Goal: Task Accomplishment & Management: Use online tool/utility

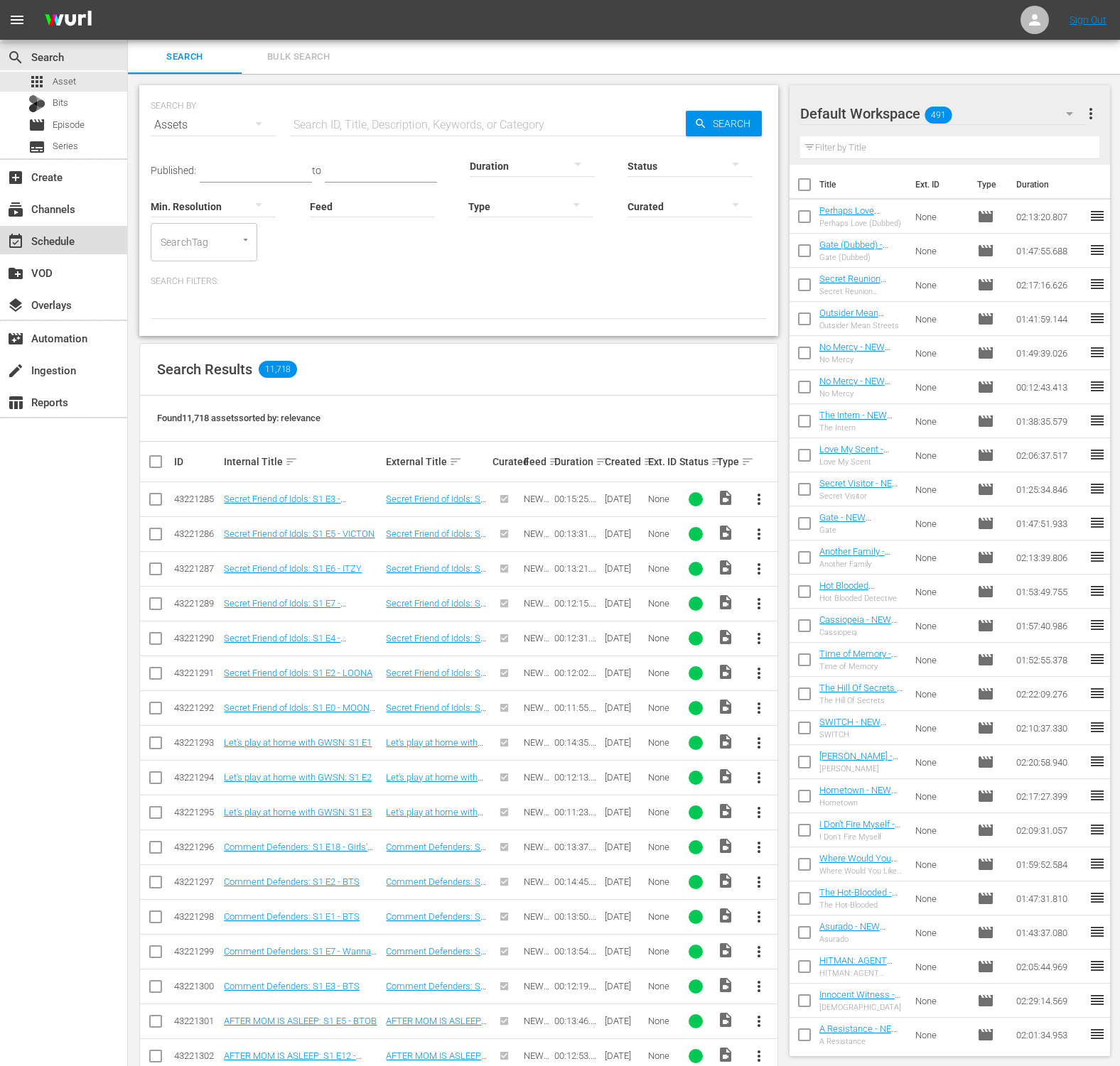
click at [93, 244] on div "event_available Schedule" at bounding box center [63, 240] width 127 height 29
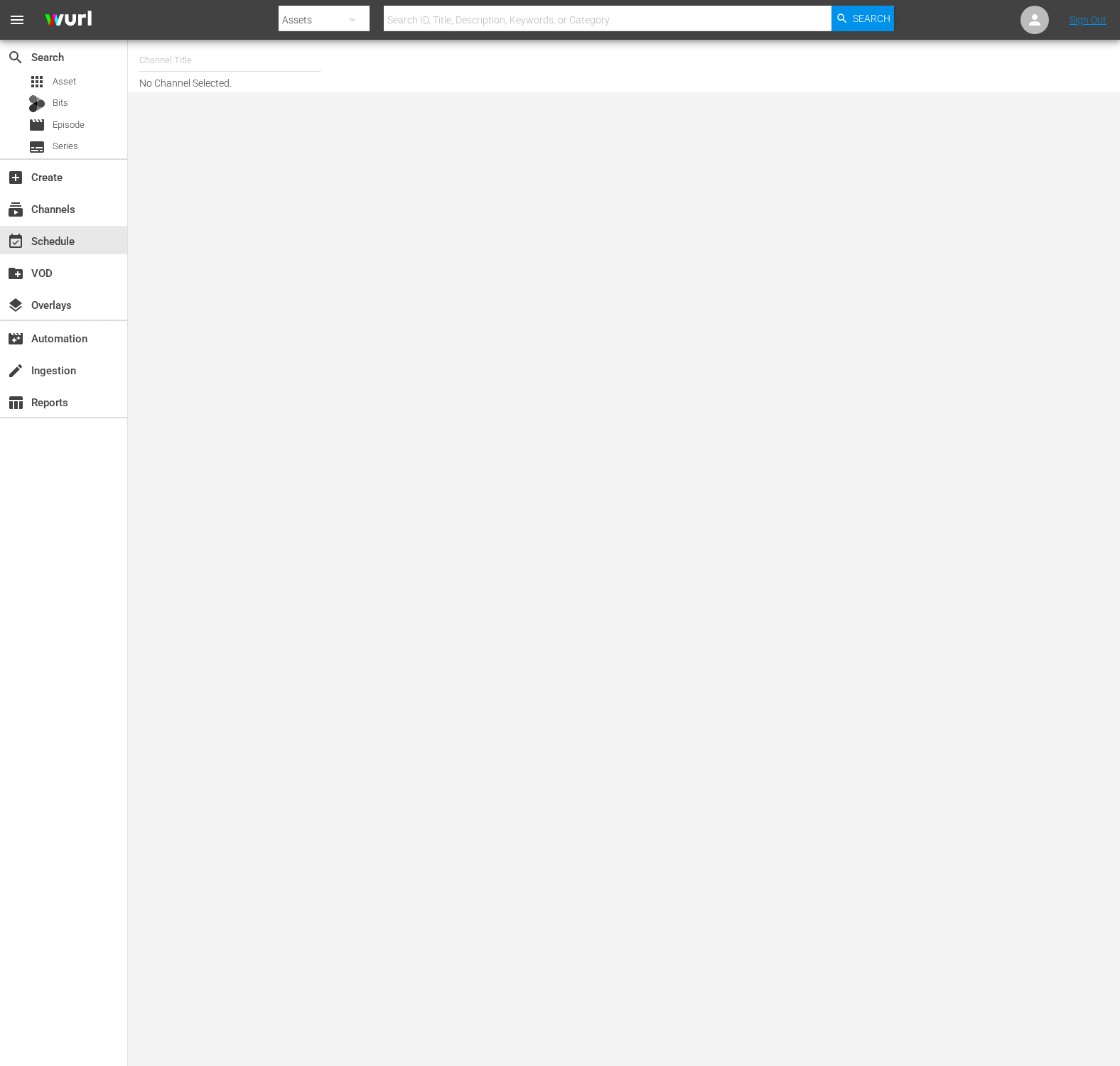
click at [240, 61] on input "text" at bounding box center [230, 60] width 182 height 34
click at [240, 64] on input "new kmovies" at bounding box center [230, 60] width 182 height 34
click at [234, 93] on div "NEW KMOVIES (618 - newidco_newmovies_1)" at bounding box center [335, 100] width 368 height 34
type input "NEW KMOVIES (618 - newidco_newmovies_1)"
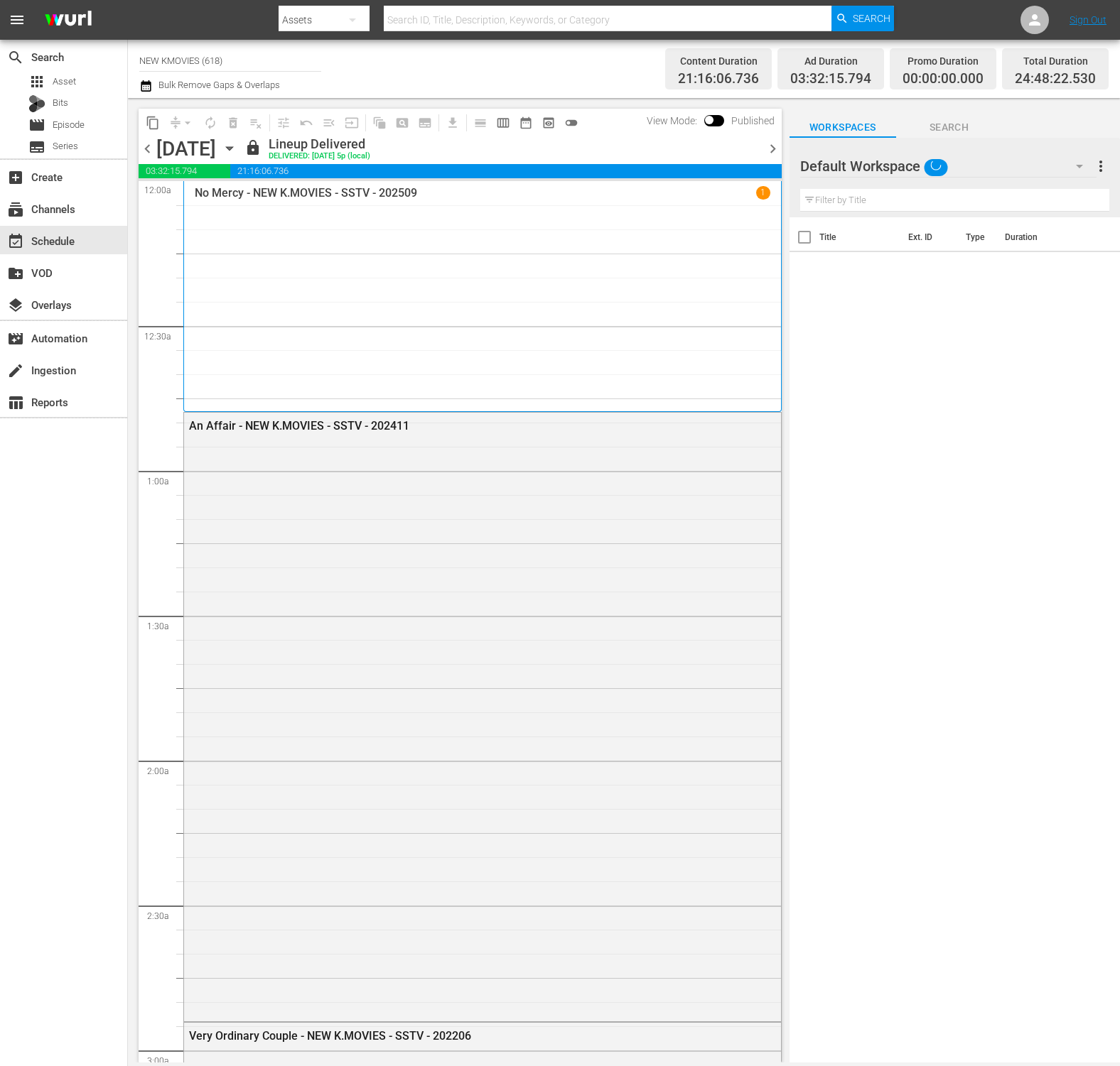
click at [240, 153] on div "[DATE] [DATE]" at bounding box center [199, 149] width 85 height 23
click at [237, 148] on icon "button" at bounding box center [229, 149] width 16 height 16
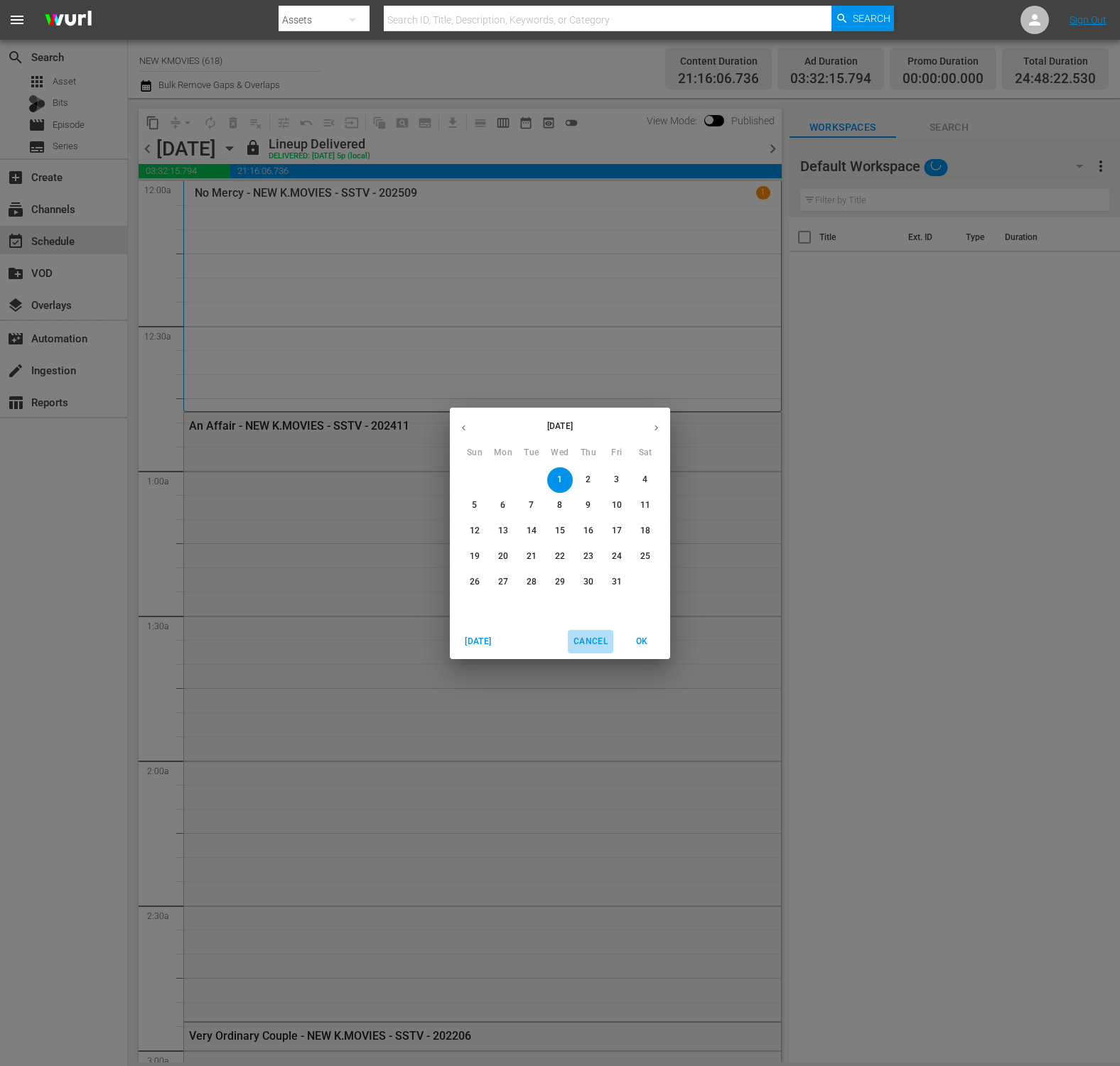
click at [594, 640] on span "Cancel" at bounding box center [590, 641] width 34 height 15
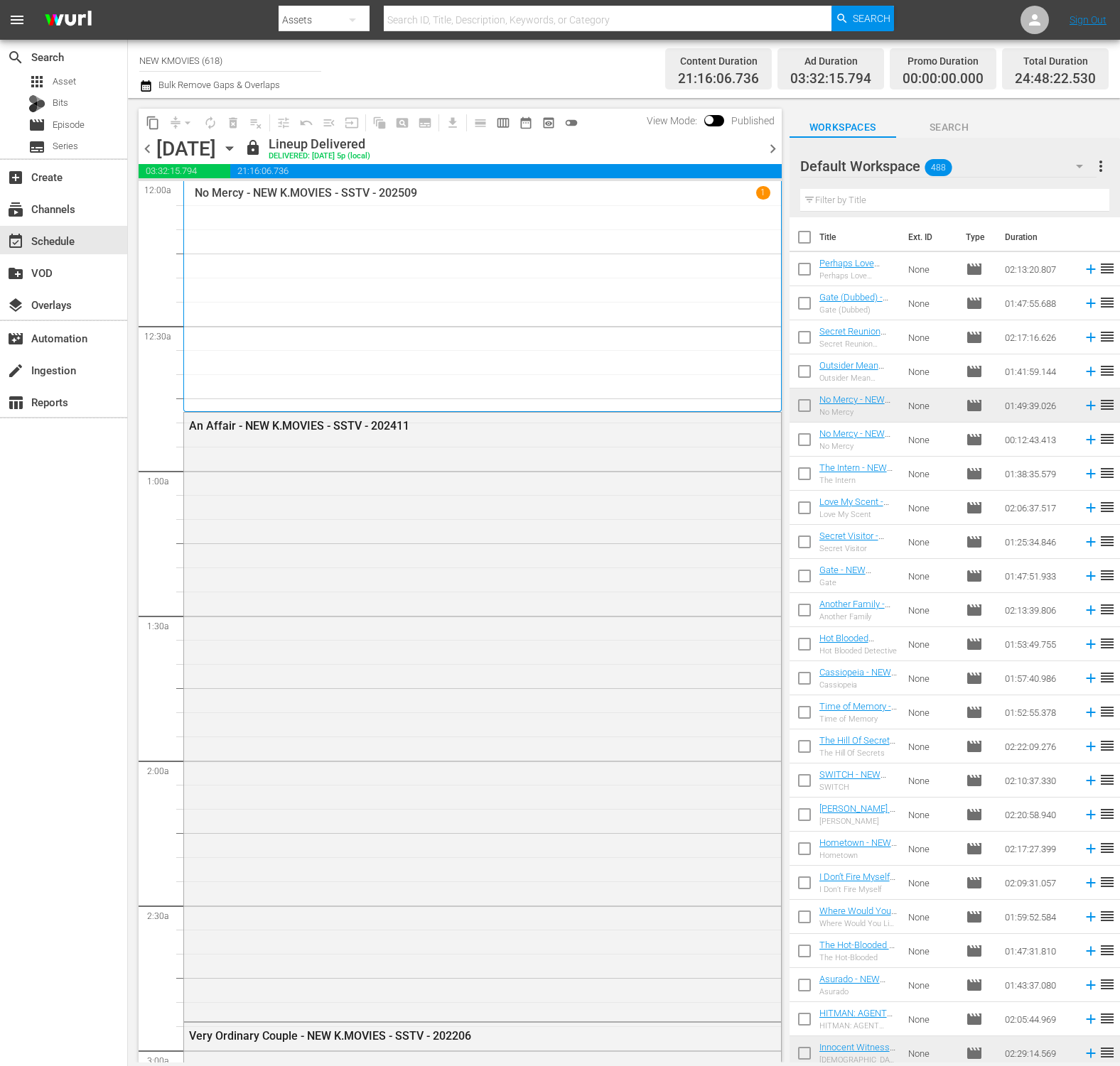
click at [232, 150] on icon "button" at bounding box center [229, 149] width 6 height 3
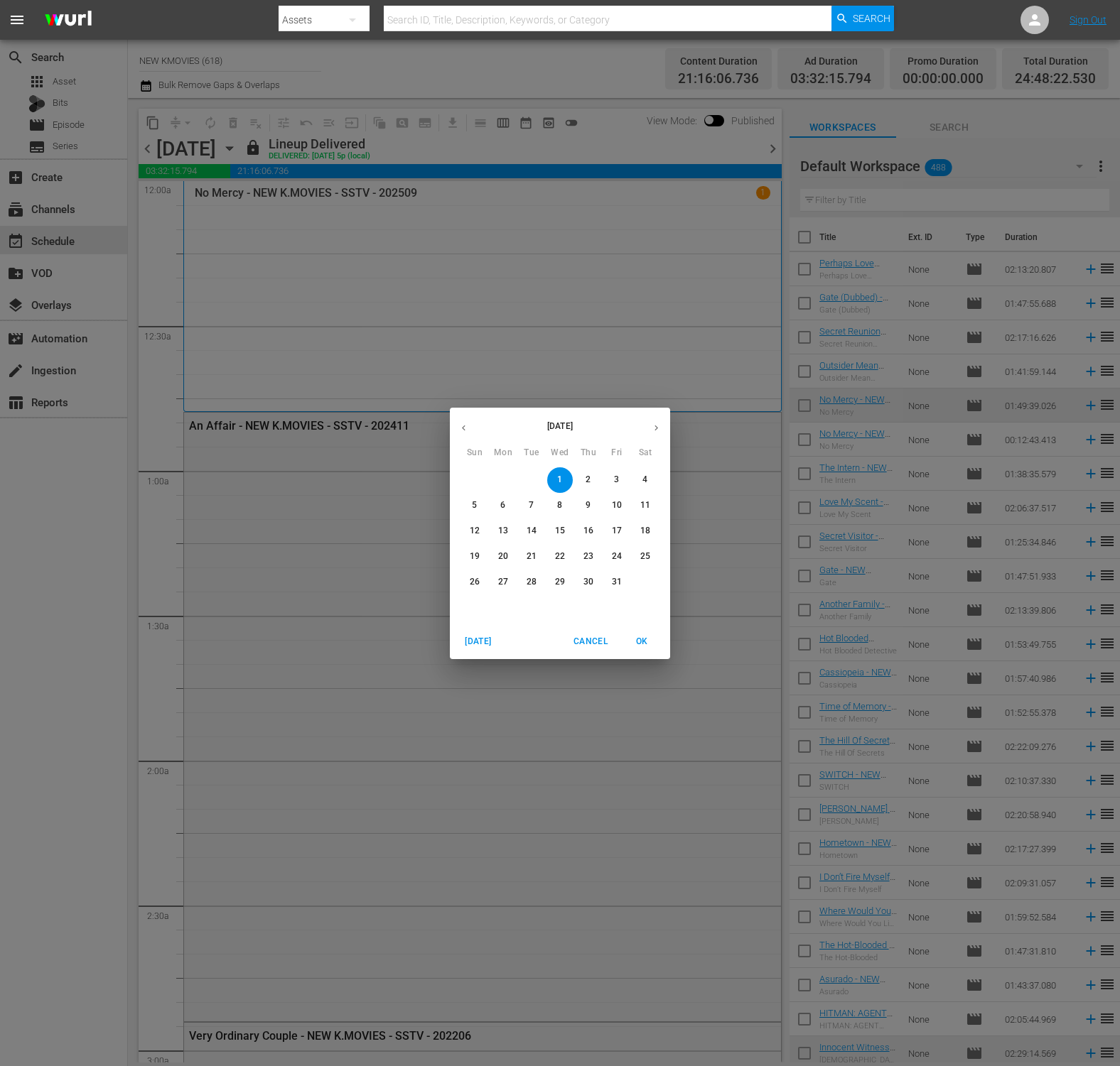
click at [553, 510] on span "8" at bounding box center [560, 505] width 26 height 12
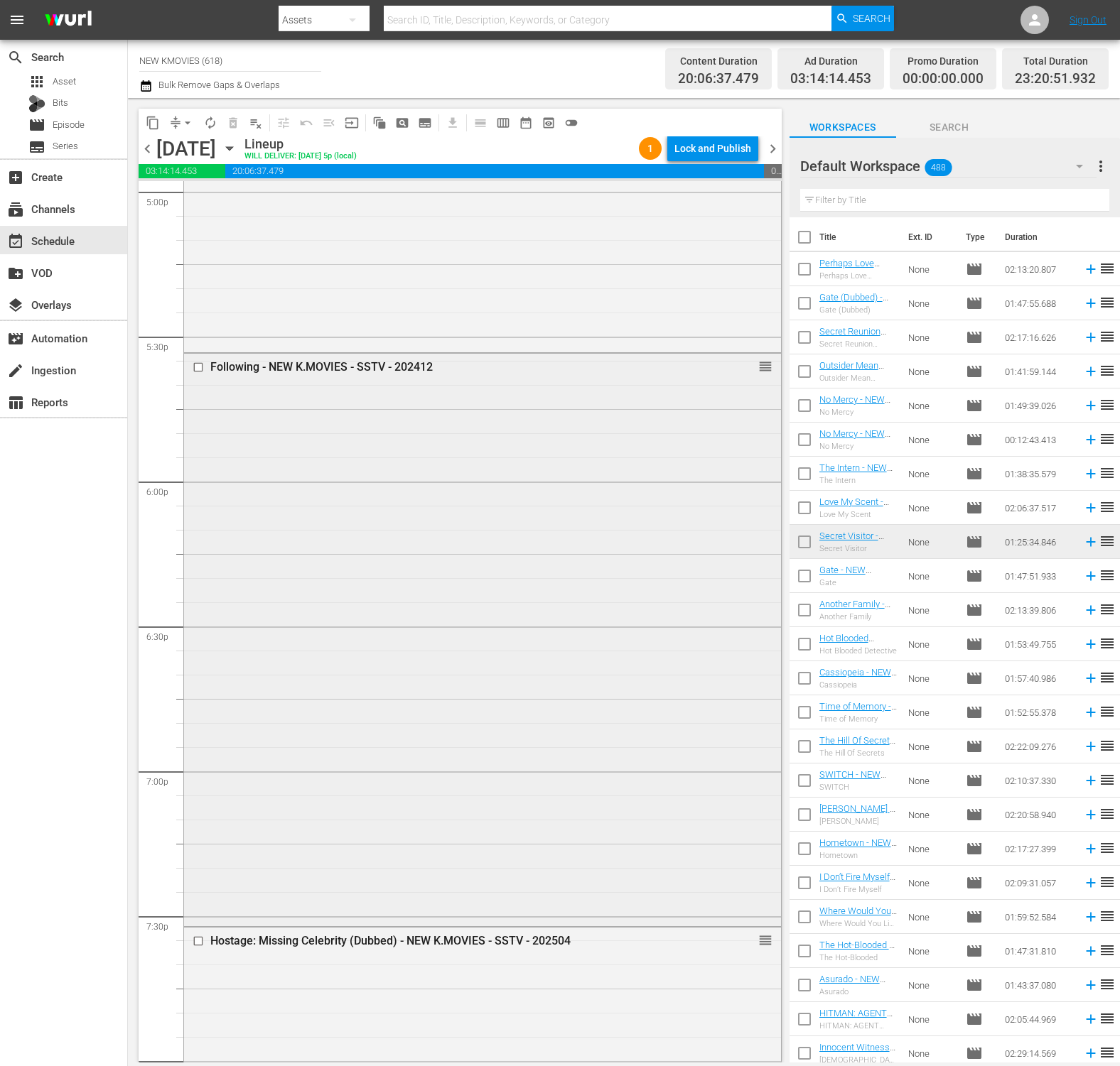
scroll to position [6300, 0]
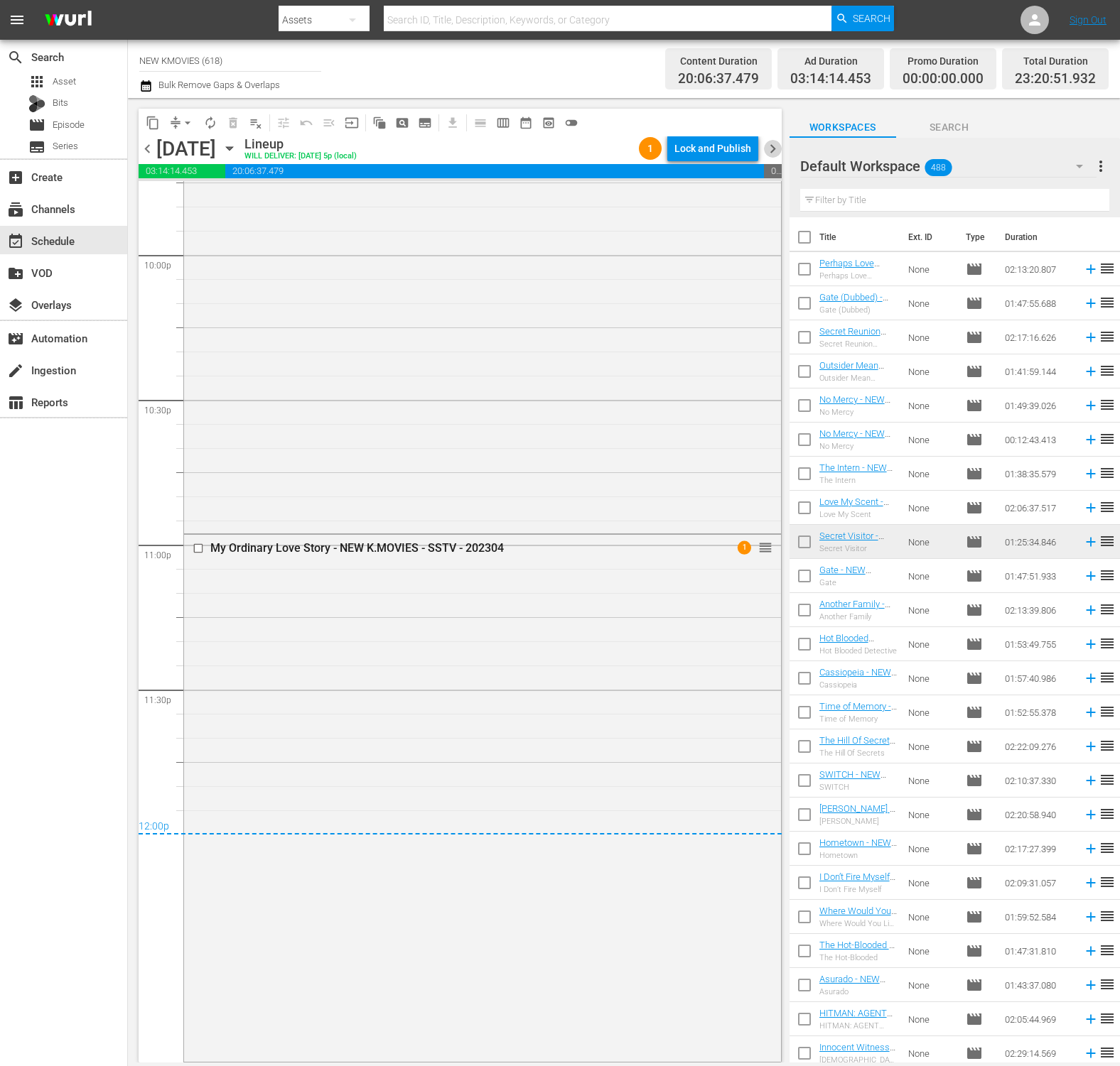
click at [767, 154] on span "chevron_right" at bounding box center [772, 149] width 18 height 18
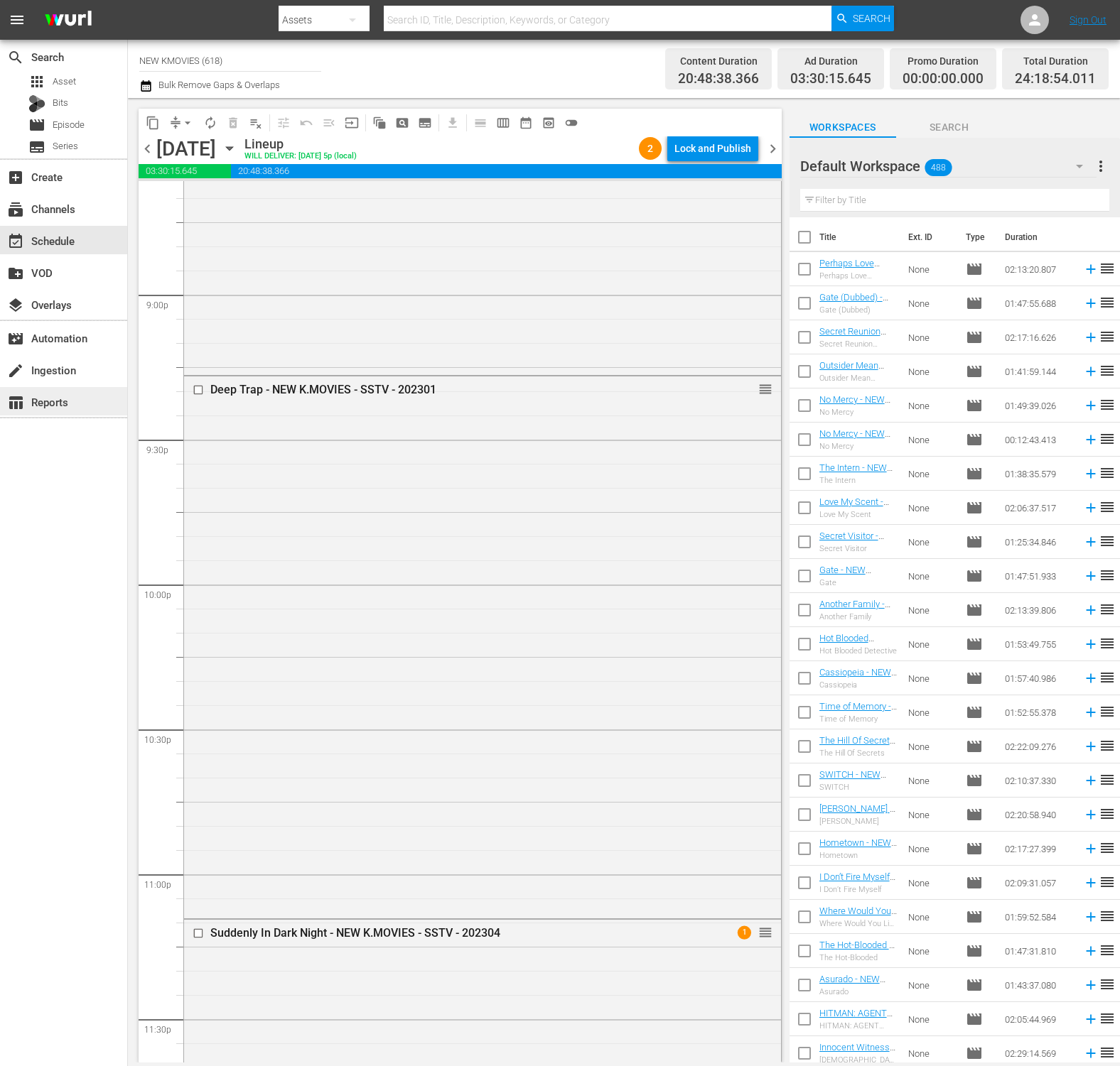
scroll to position [6391, 0]
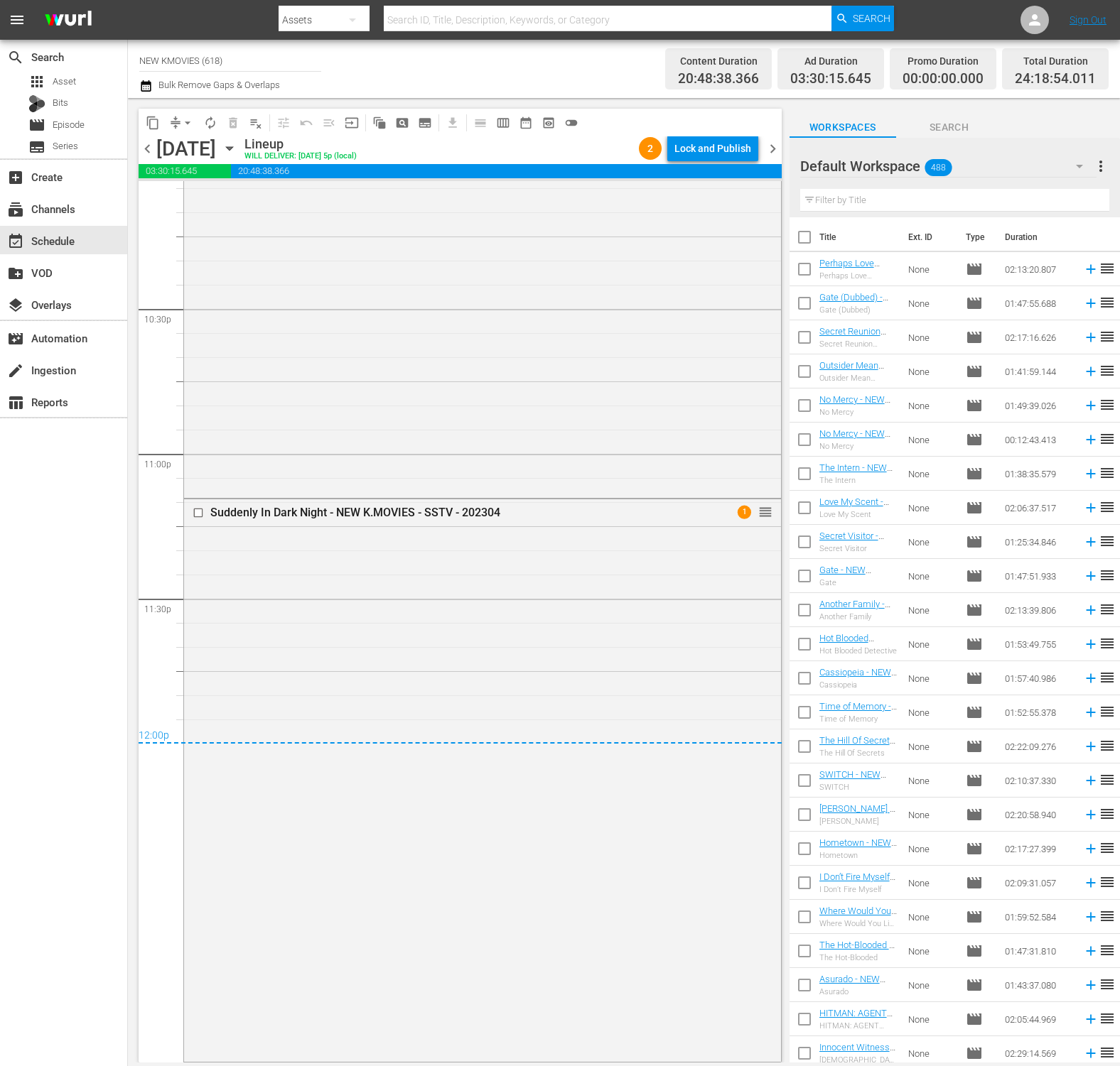
click at [773, 153] on span "chevron_right" at bounding box center [772, 149] width 18 height 18
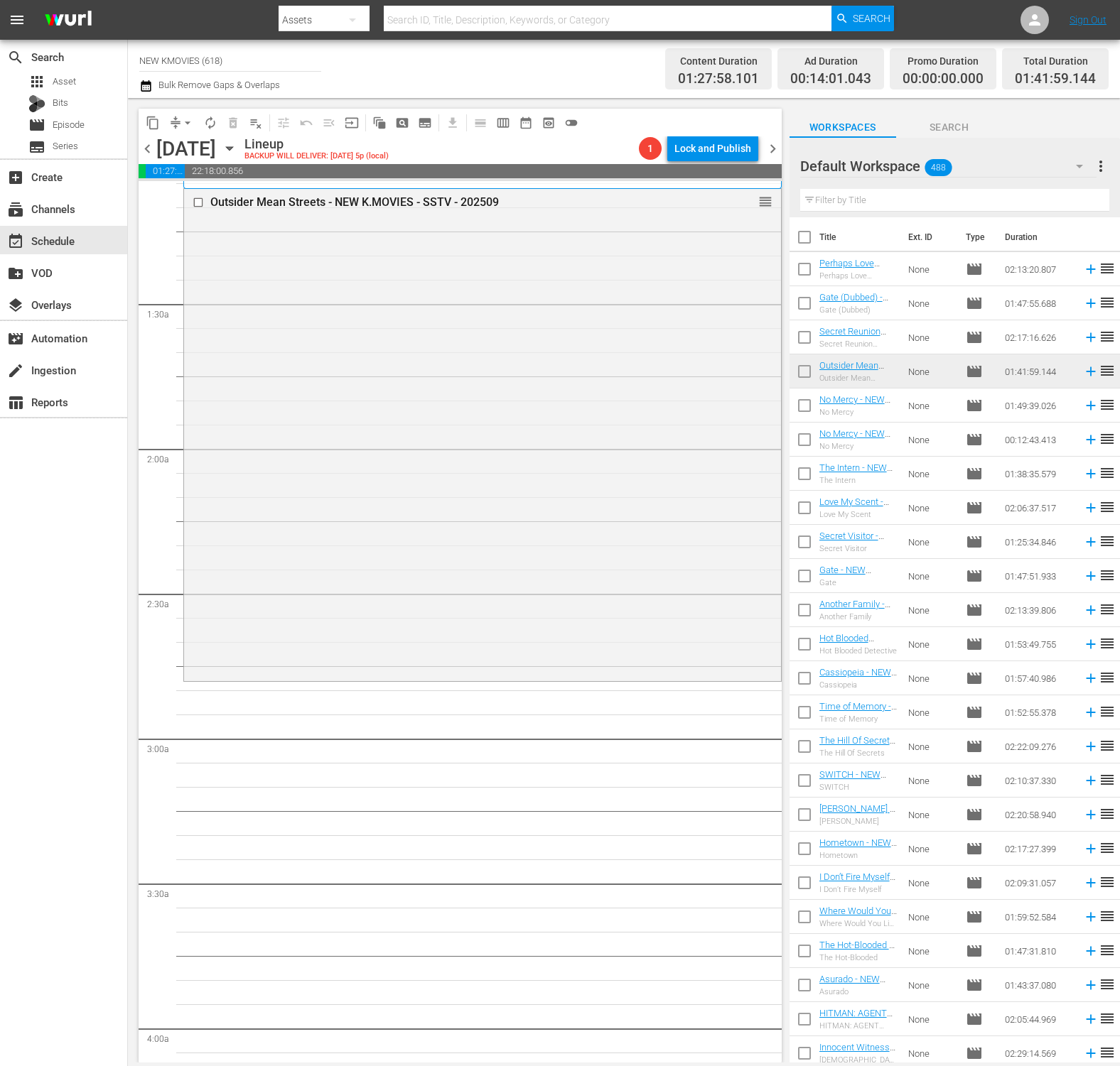
scroll to position [314, 0]
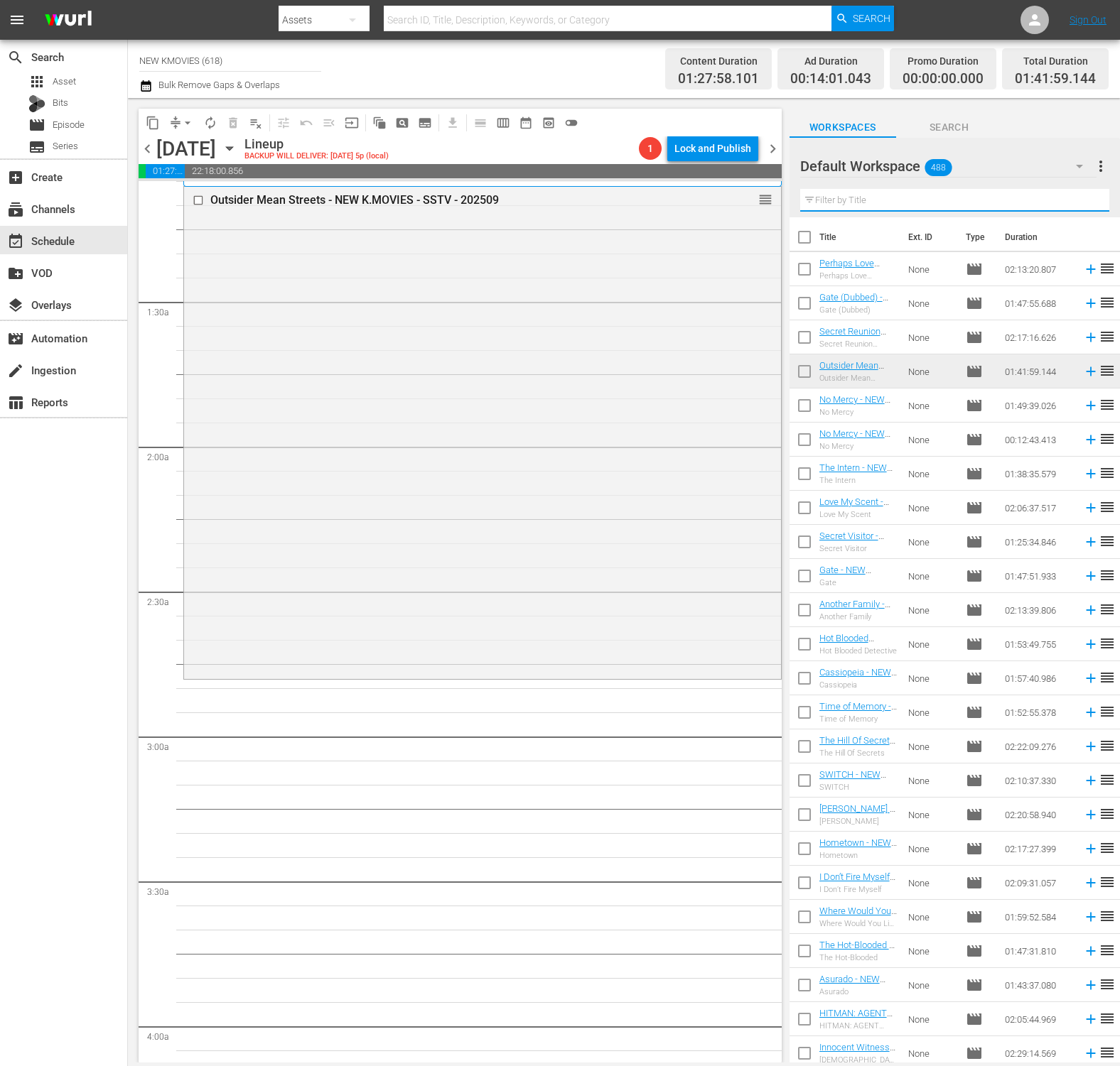
click at [888, 200] on input "text" at bounding box center [954, 200] width 309 height 22
paste input "Manhole"
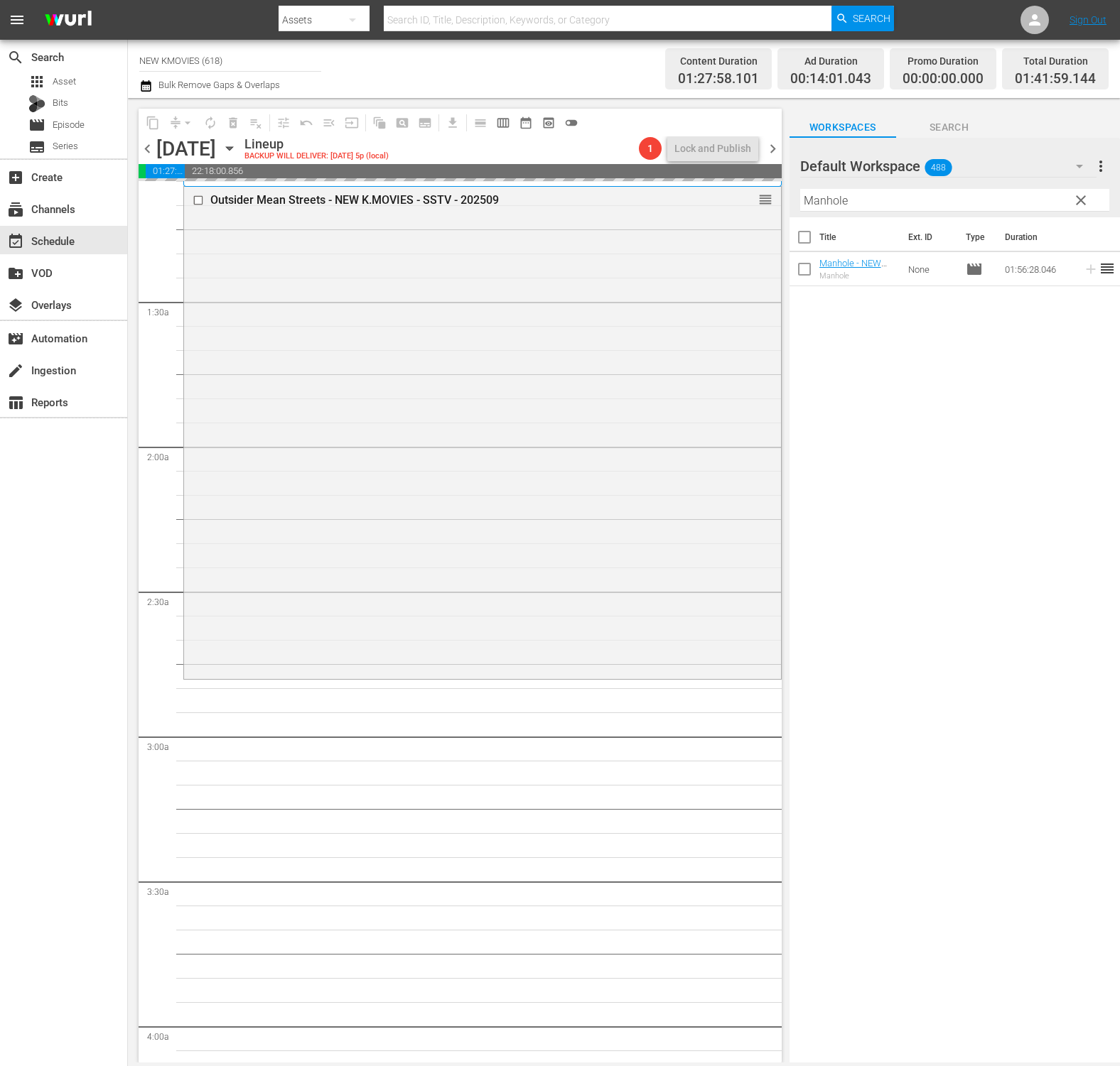
click at [980, 188] on div "Filter by Title Manhole" at bounding box center [954, 200] width 309 height 34
click at [980, 194] on input "Manhole" at bounding box center [954, 200] width 309 height 22
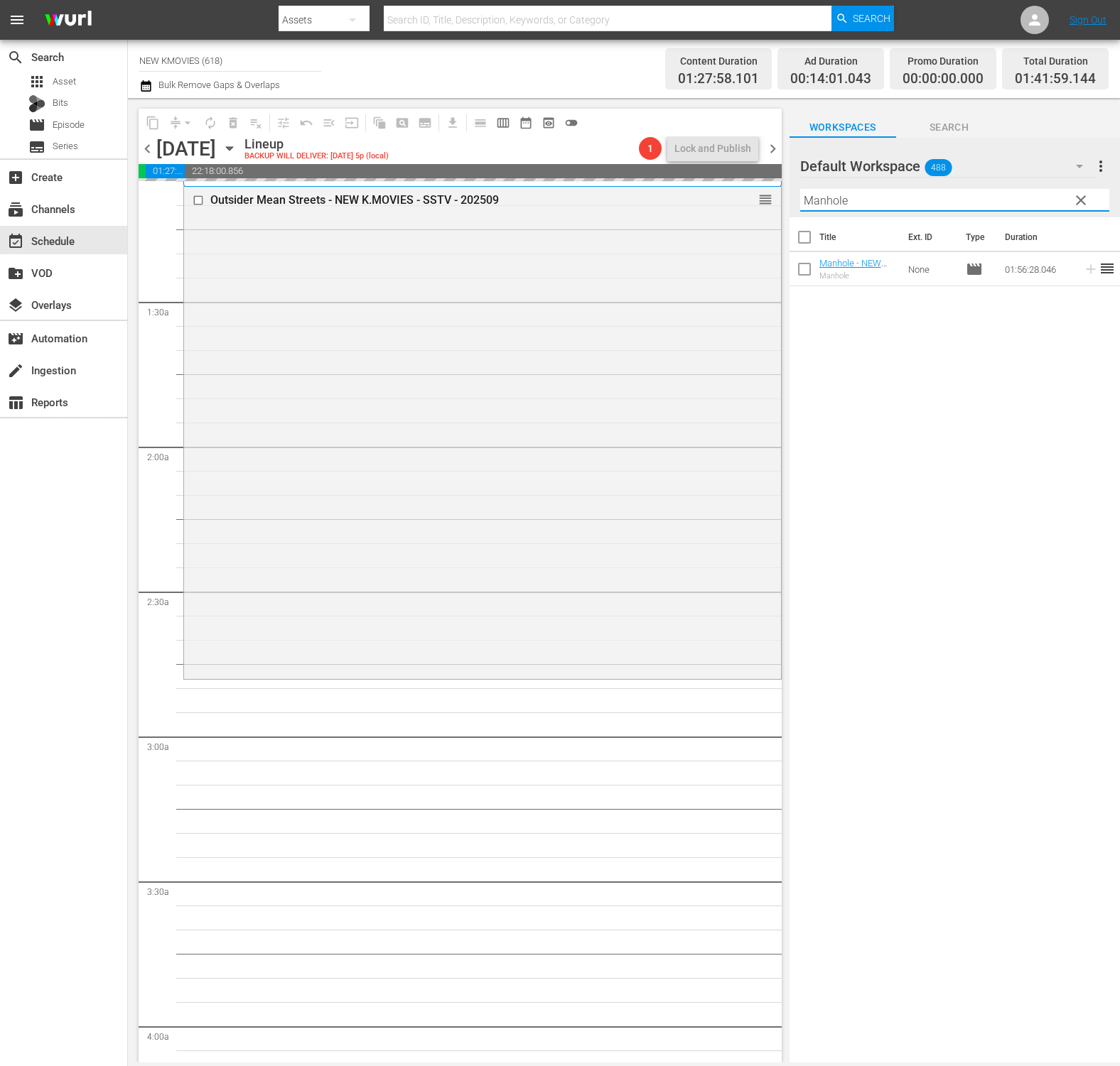
click at [980, 194] on input "Manhole" at bounding box center [954, 200] width 309 height 22
paste input "Night of The Undead (Dubbed)"
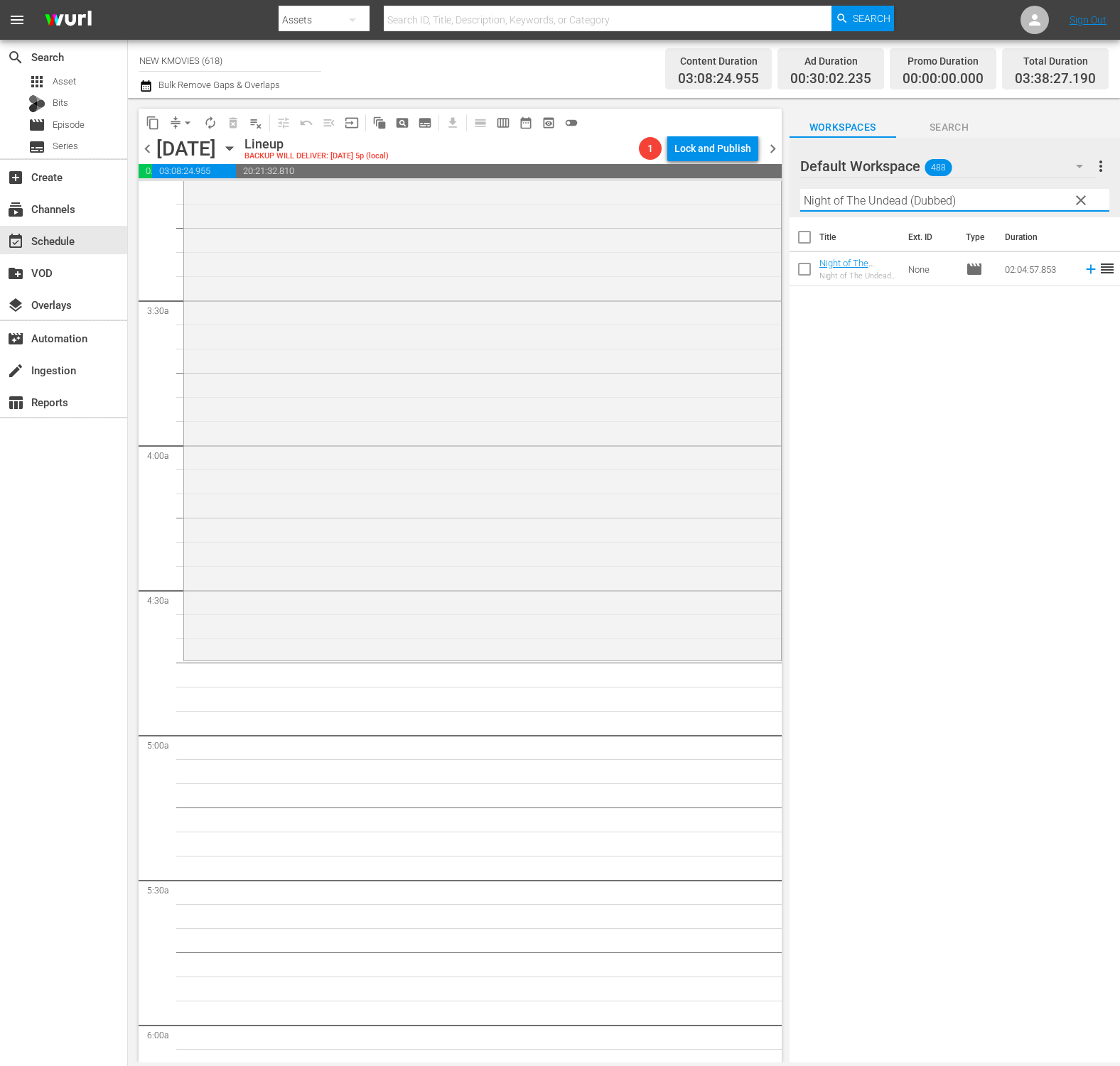
scroll to position [971, 0]
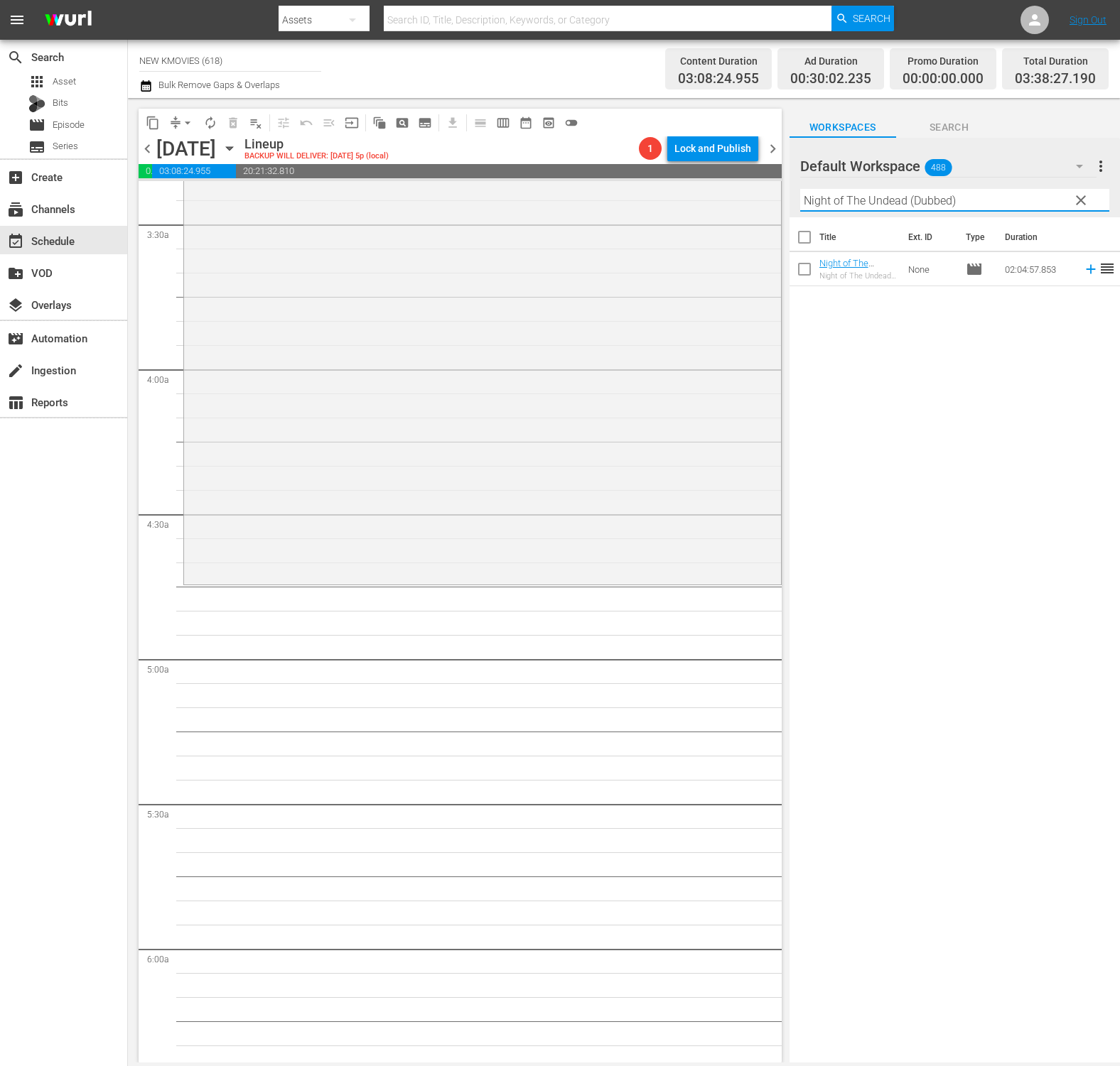
click at [866, 196] on input "Night of The Undead (Dubbed)" at bounding box center [954, 200] width 309 height 22
paste input "Love So Divine"
click at [826, 203] on input "Love So Divine" at bounding box center [954, 200] width 309 height 22
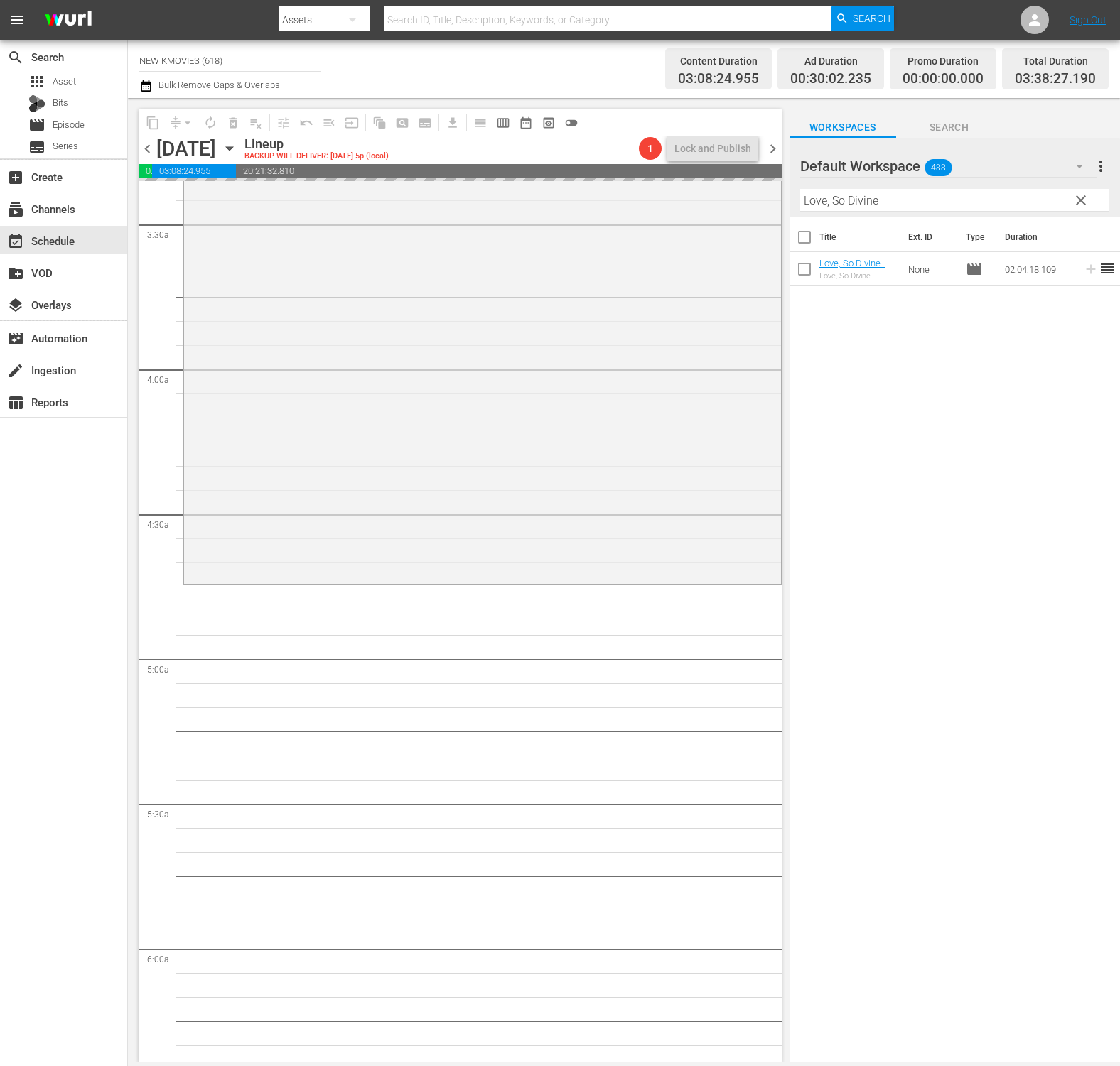
click at [915, 196] on input "Love, So Divine" at bounding box center [954, 200] width 309 height 22
paste input "I Am The King"
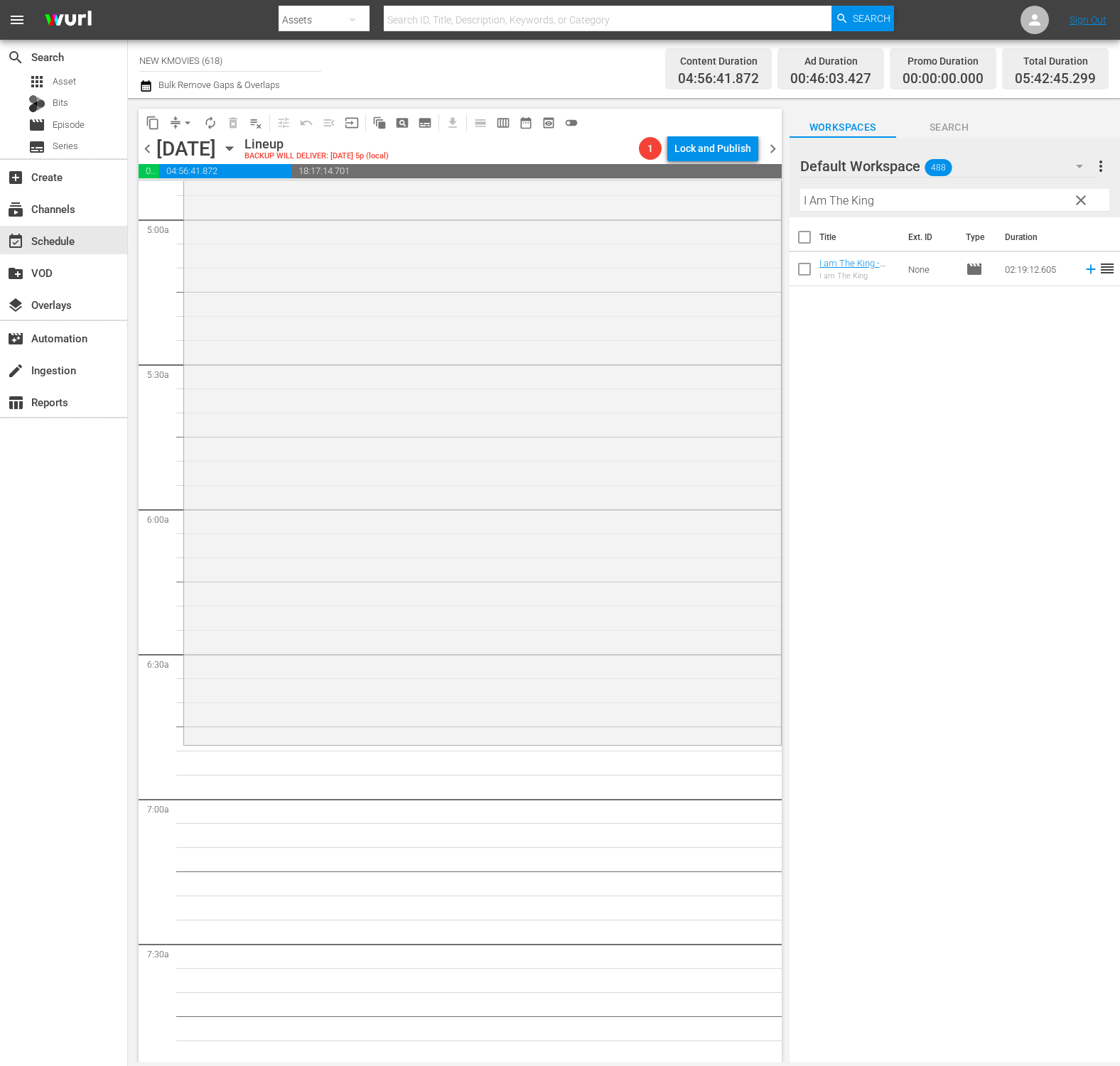
scroll to position [1659, 0]
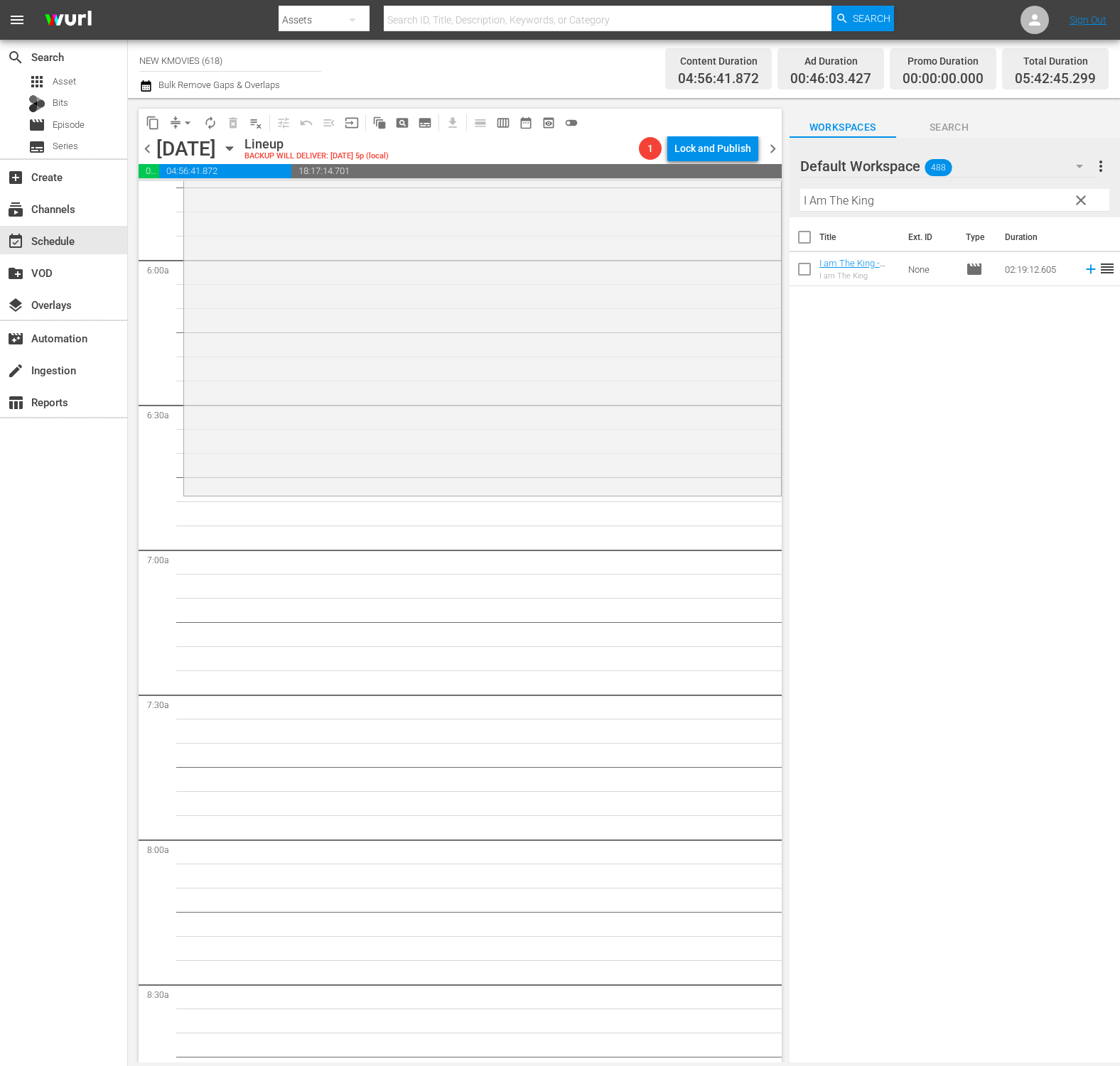
click at [892, 203] on input "I Am The King" at bounding box center [954, 200] width 309 height 22
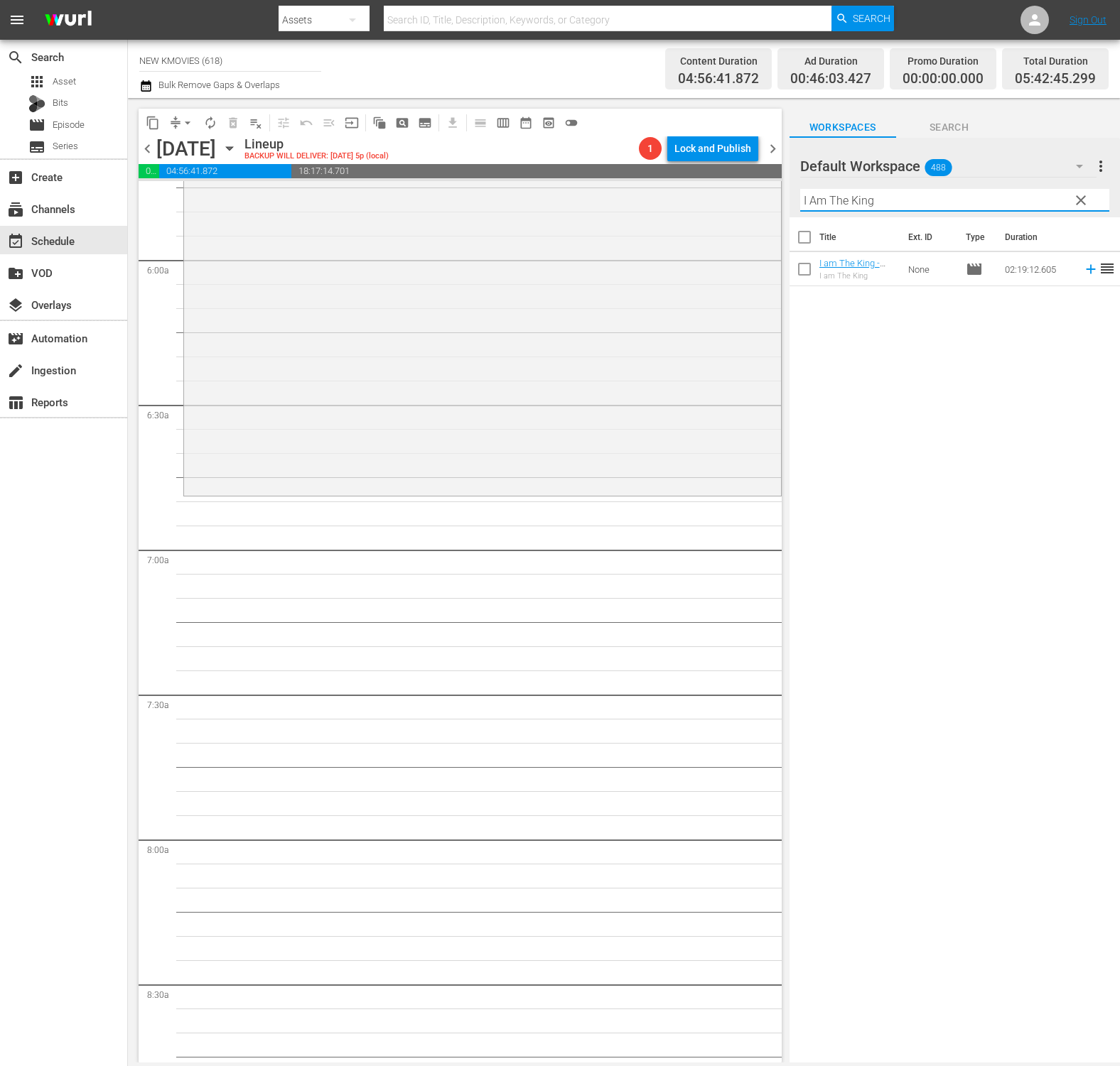
click at [892, 203] on input "I Am The King" at bounding box center [954, 200] width 309 height 22
paste input "ris: The Movie"
drag, startPoint x: 850, startPoint y: 256, endPoint x: 841, endPoint y: 269, distance: 15.8
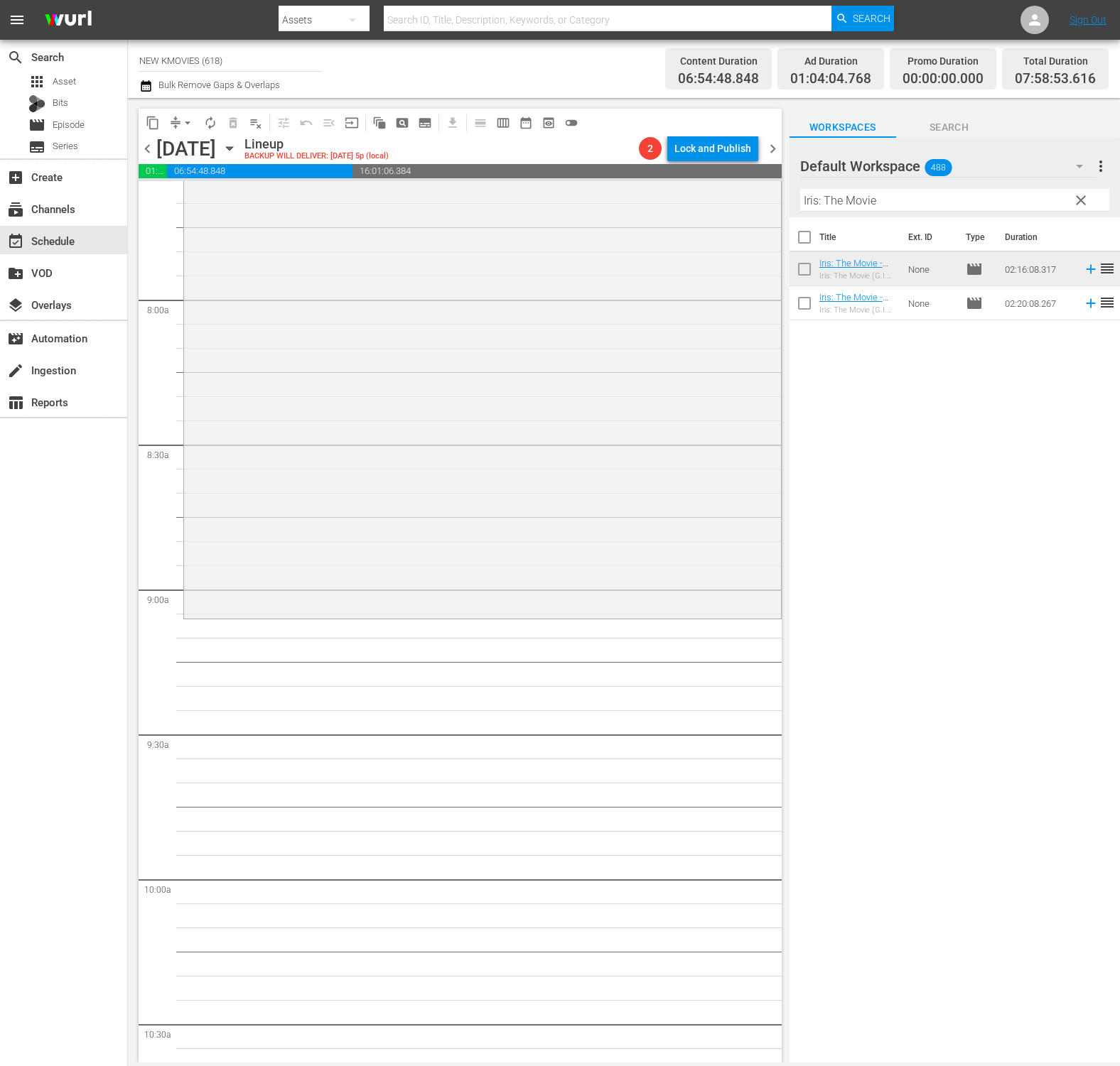
scroll to position [2253, 0]
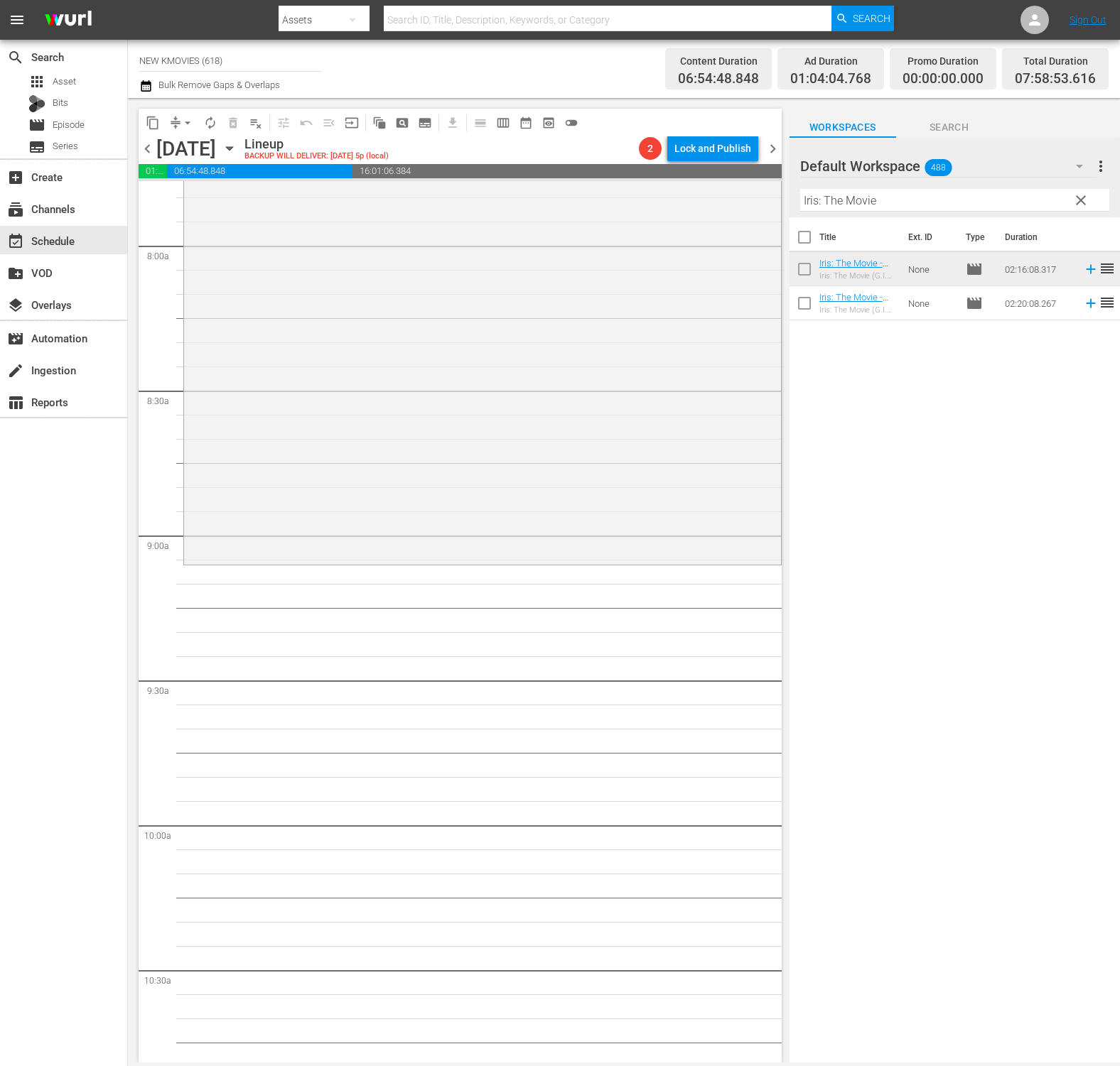
click at [896, 199] on input "Iris: The Movie" at bounding box center [954, 200] width 309 height 22
paste input "The Plan Man"
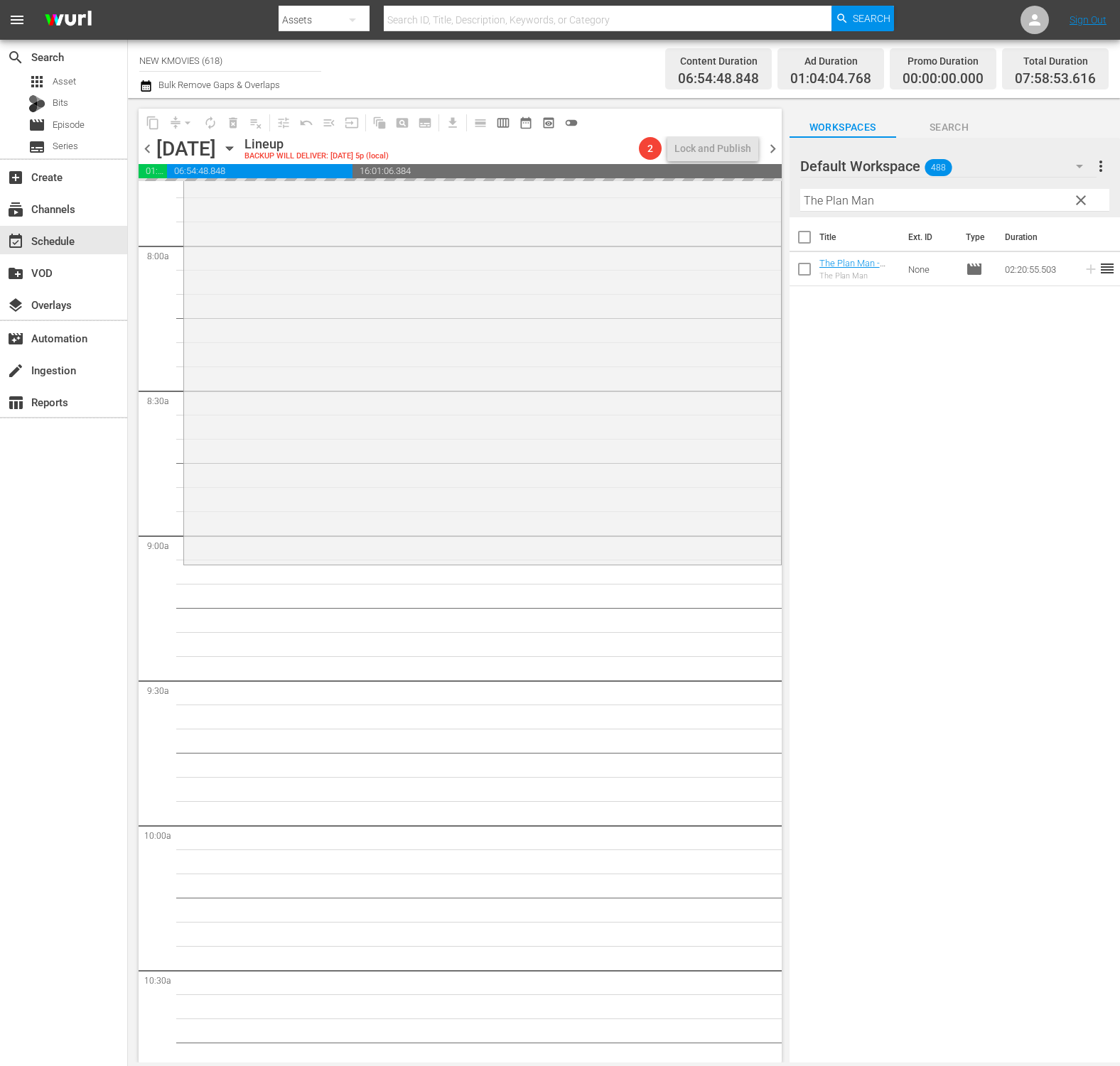
click at [887, 204] on input "The Plan Man" at bounding box center [954, 200] width 309 height 22
paste input "Devil's Deal"
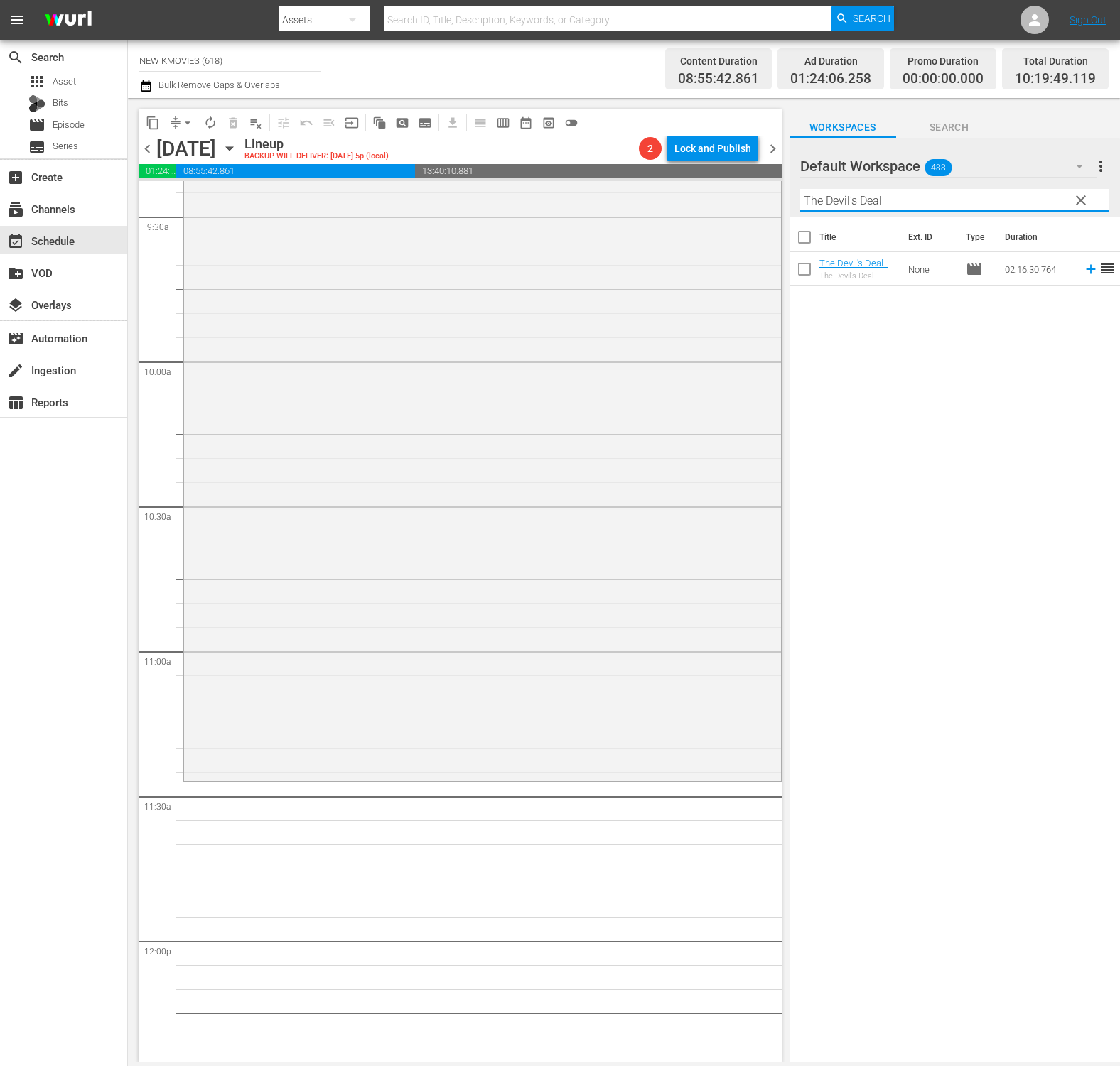
scroll to position [2843, 0]
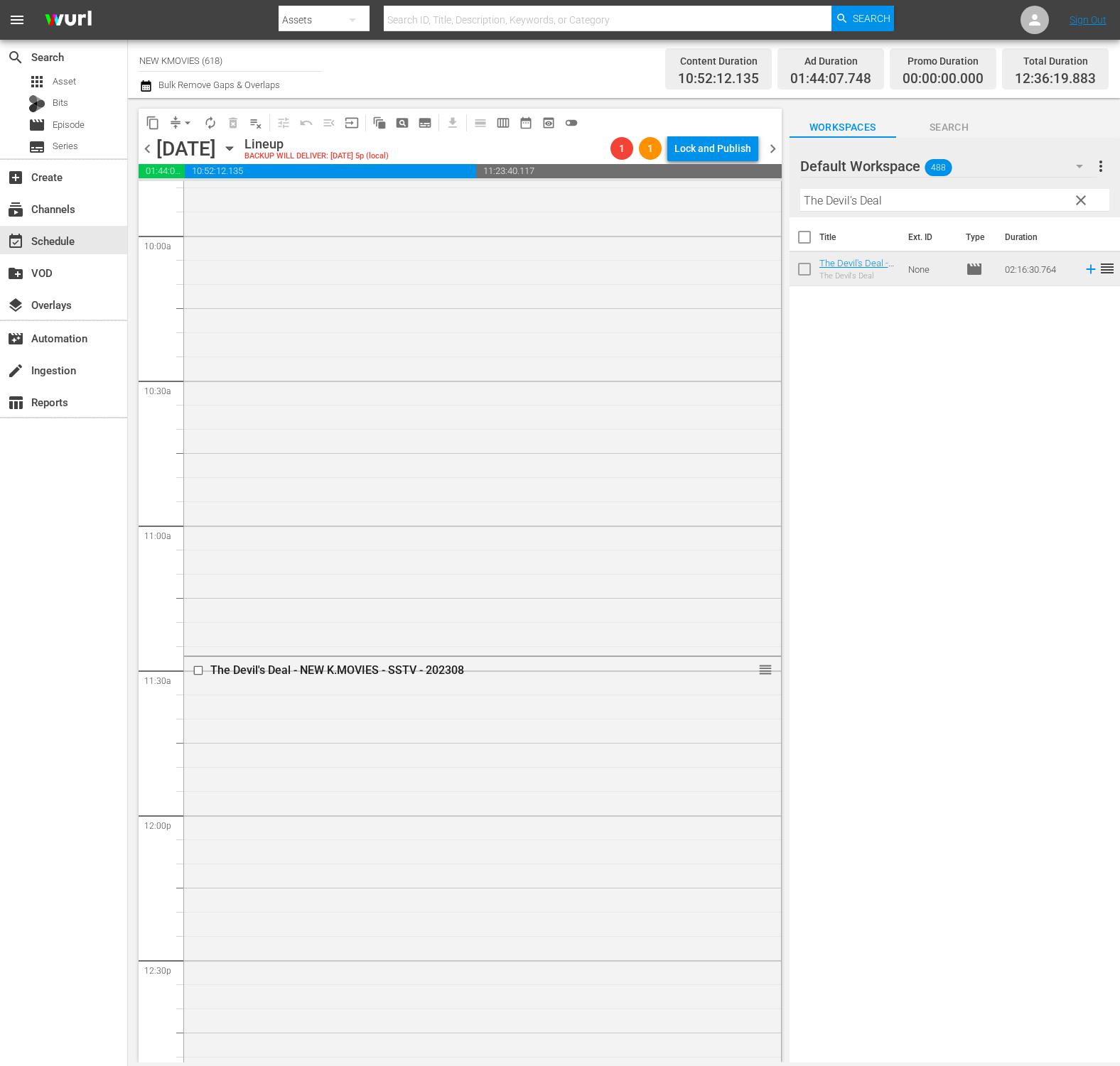
click at [908, 199] on input "The Devil's Deal" at bounding box center [954, 200] width 309 height 22
paste input "Very Ordinary Couple"
type input "Very Ordinary Couple"
